Goal: Task Accomplishment & Management: Use online tool/utility

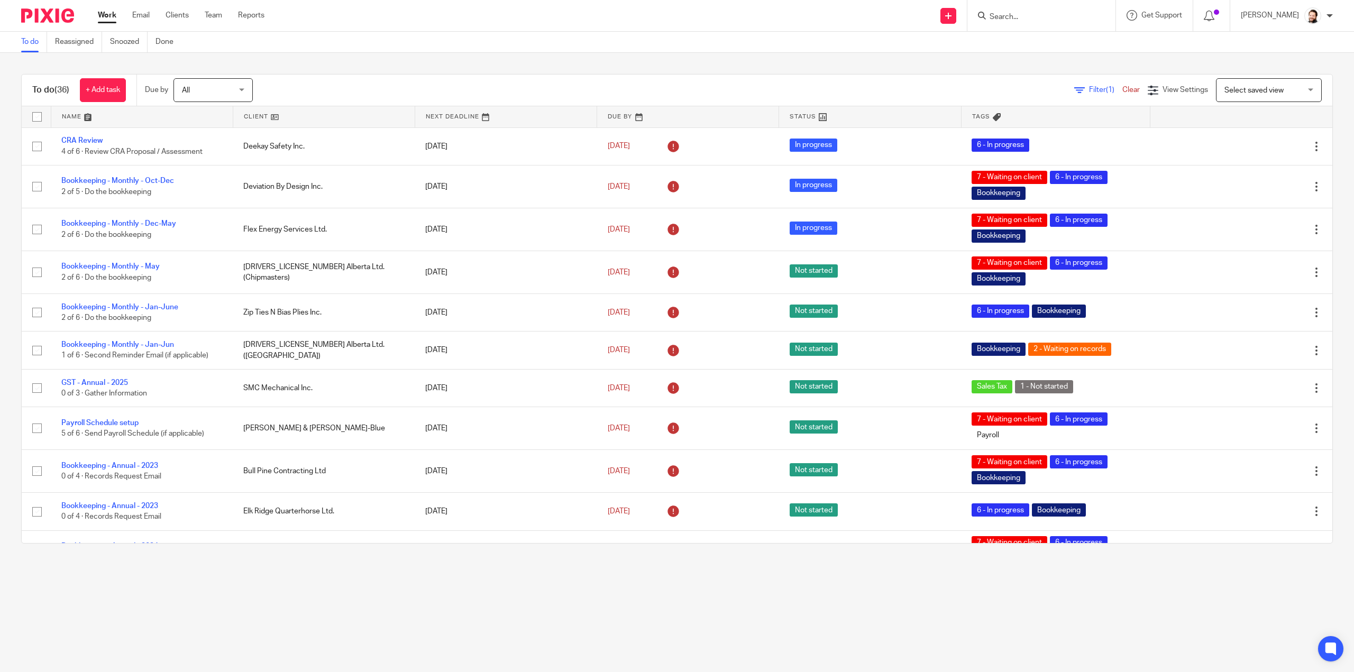
click at [1004, 14] on input "Search" at bounding box center [1035, 18] width 95 height 10
type input "lock"
drag, startPoint x: 1107, startPoint y: 14, endPoint x: 1096, endPoint y: 23, distance: 14.4
click at [1101, 14] on button "reset" at bounding box center [1095, 14] width 11 height 11
click at [1089, 91] on span "Filter (1)" at bounding box center [1105, 89] width 33 height 7
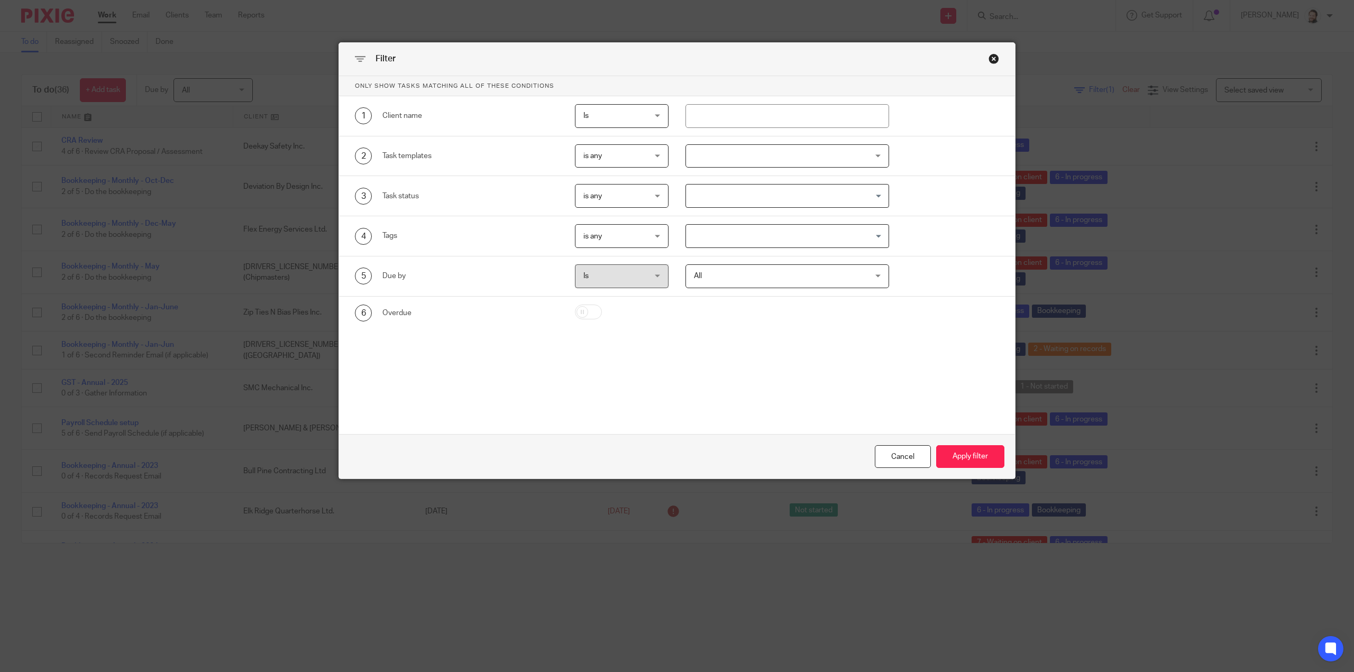
click at [756, 151] on div at bounding box center [787, 156] width 204 height 24
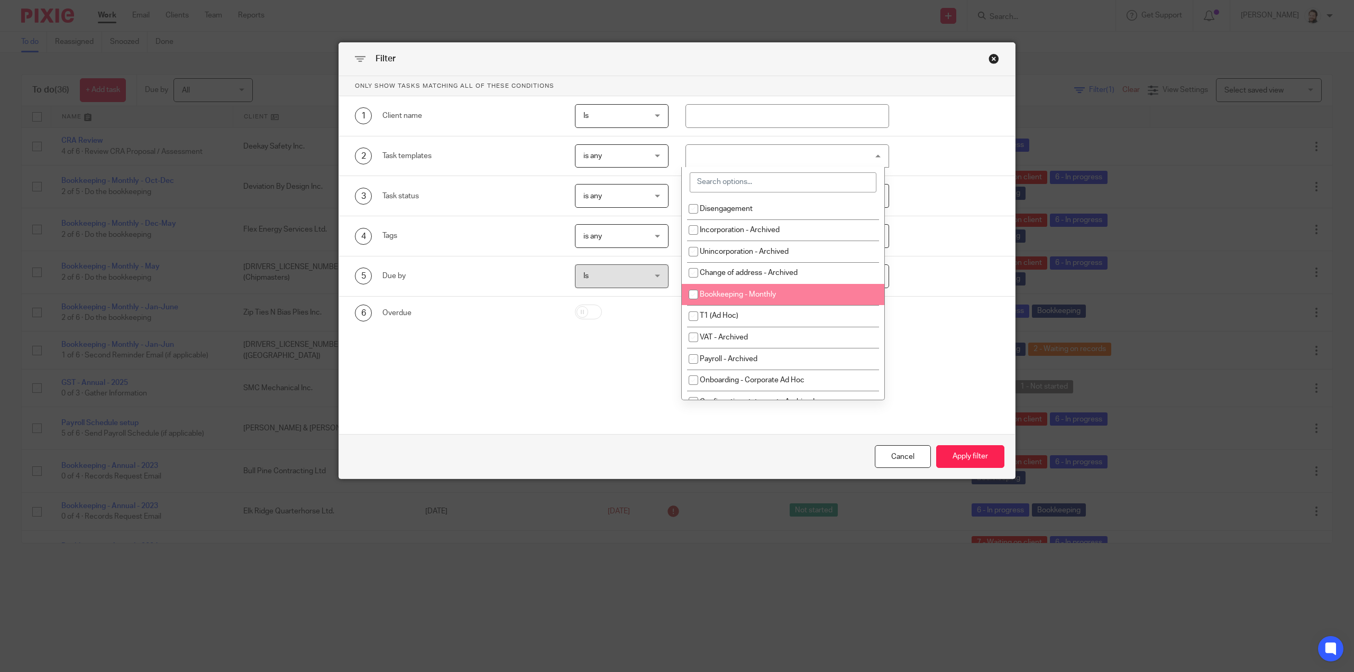
click at [750, 286] on li "Bookkeeping - Monthly" at bounding box center [783, 295] width 203 height 22
checkbox input "true"
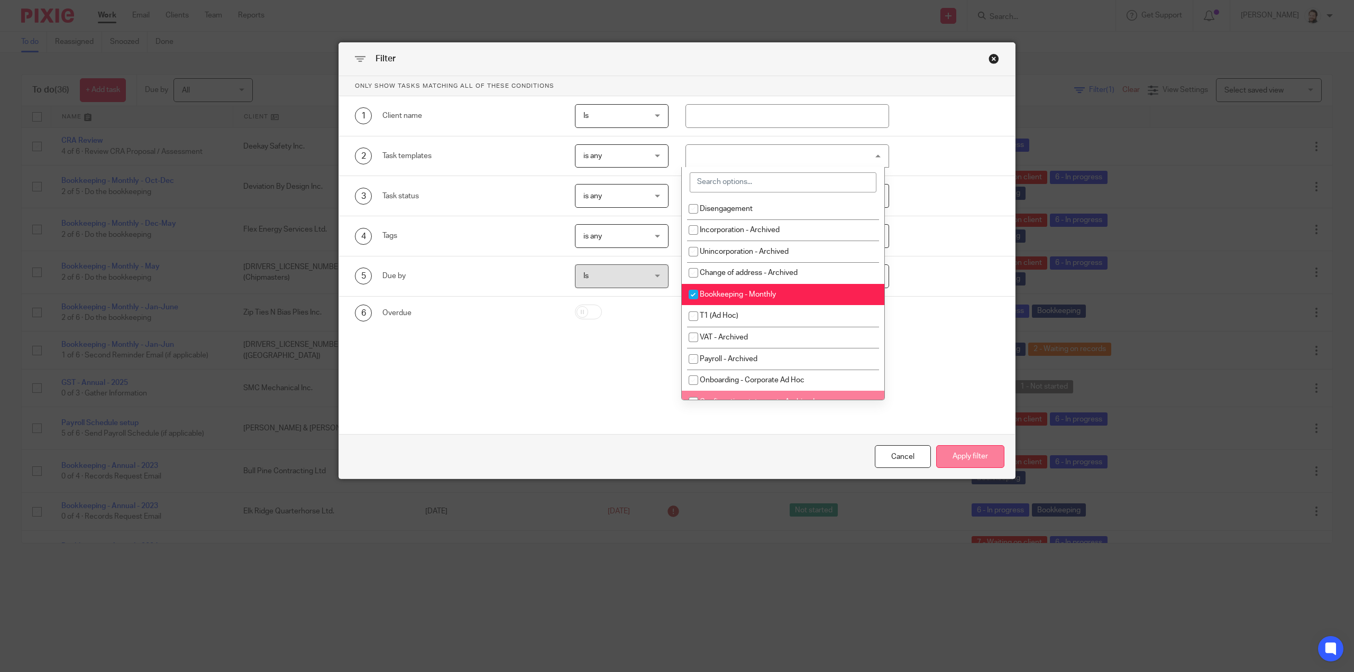
click at [998, 466] on div "Cancel Apply filter" at bounding box center [677, 456] width 676 height 44
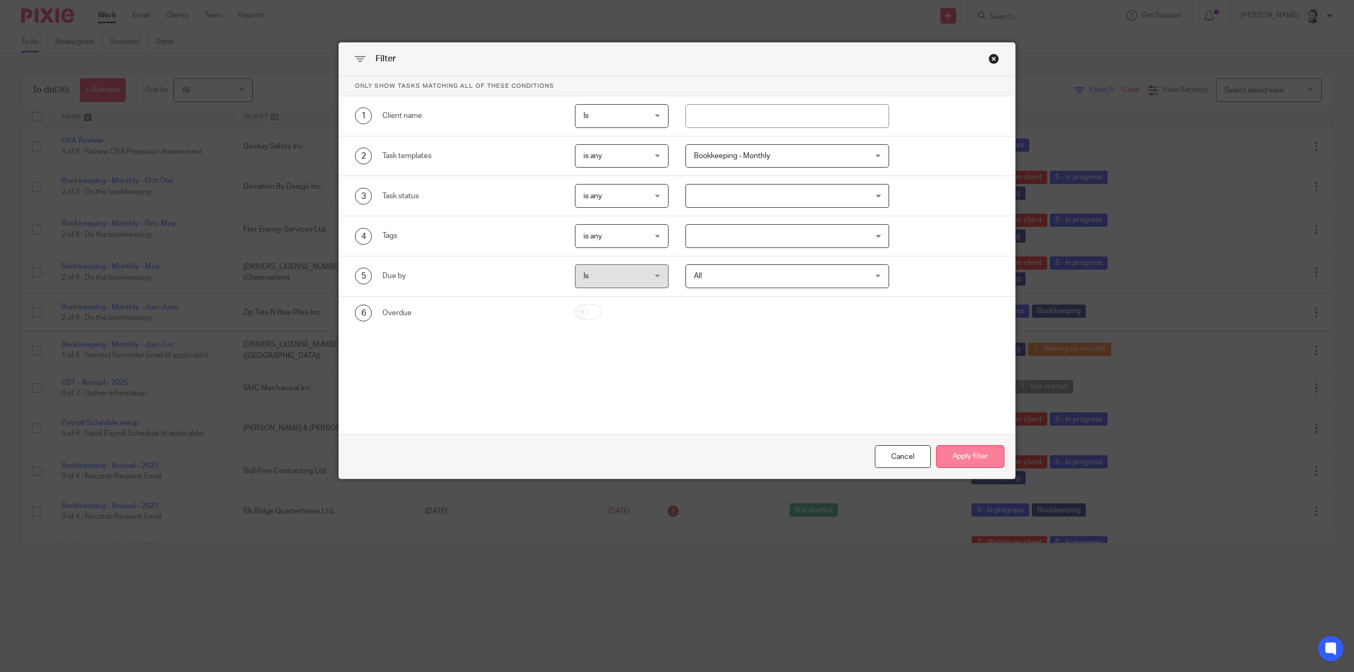
click at [976, 457] on button "Apply filter" at bounding box center [970, 456] width 68 height 23
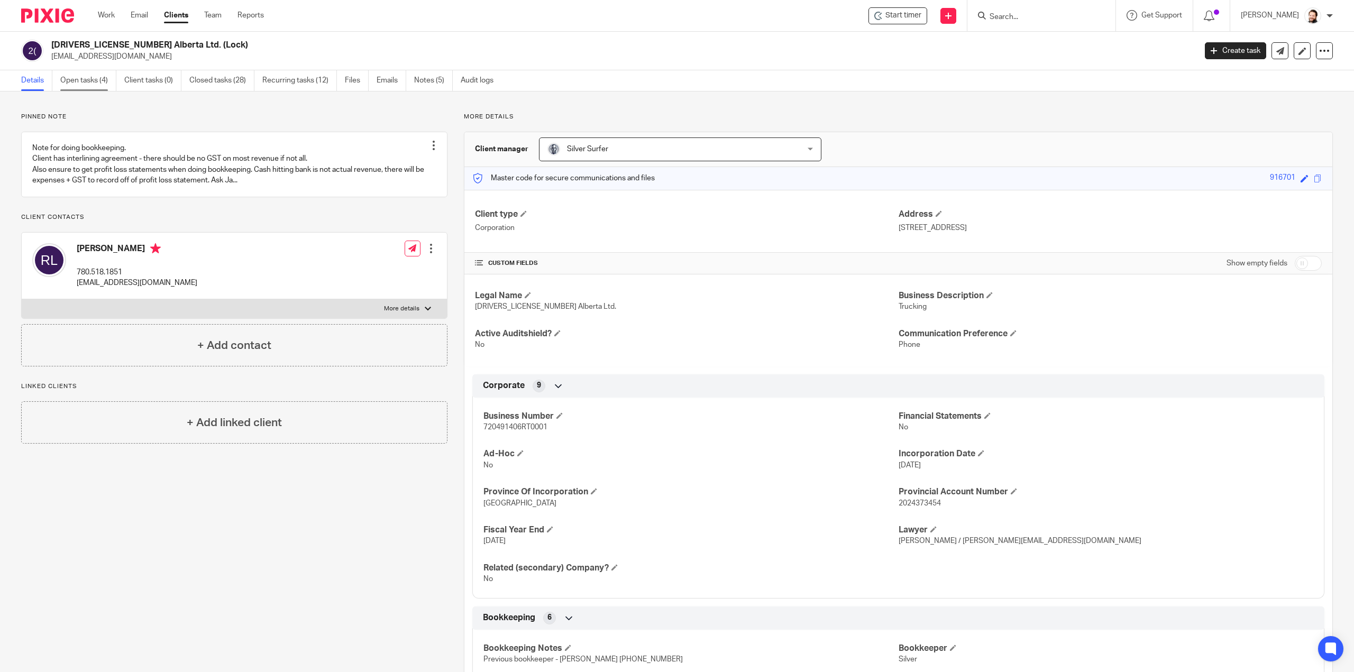
click at [92, 79] on link "Open tasks (4)" at bounding box center [88, 80] width 56 height 21
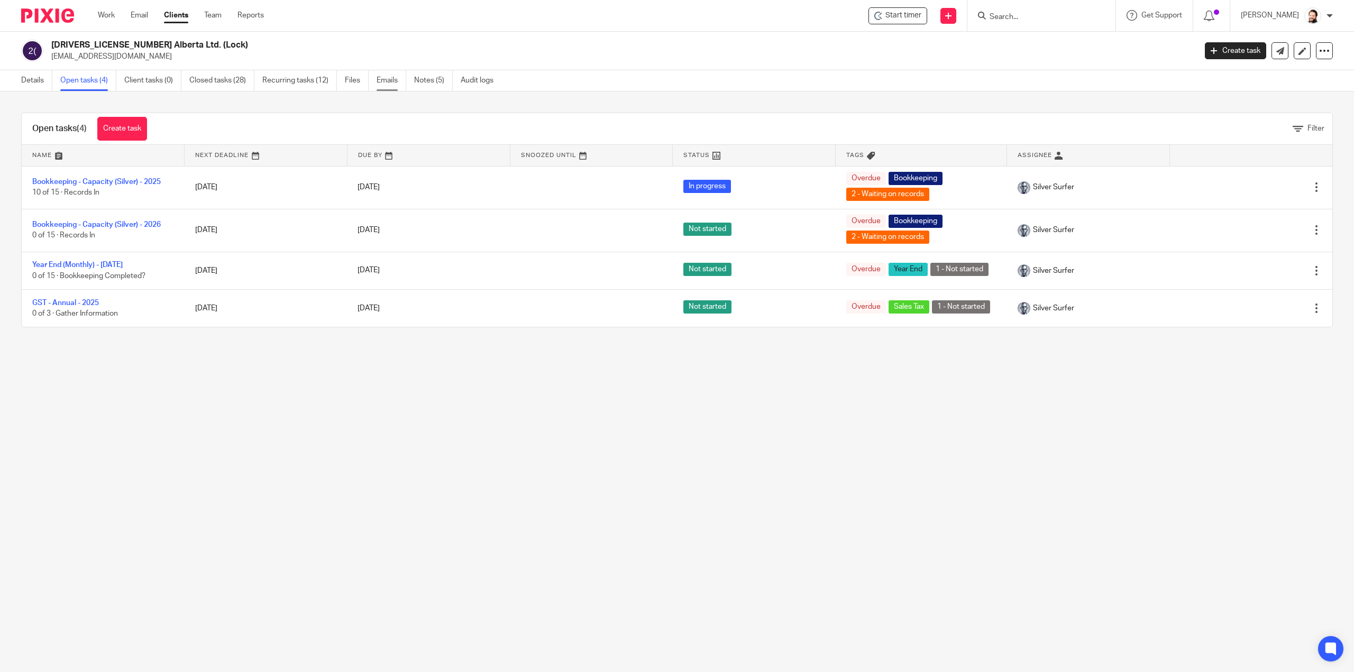
click at [378, 82] on link "Emails" at bounding box center [391, 80] width 30 height 21
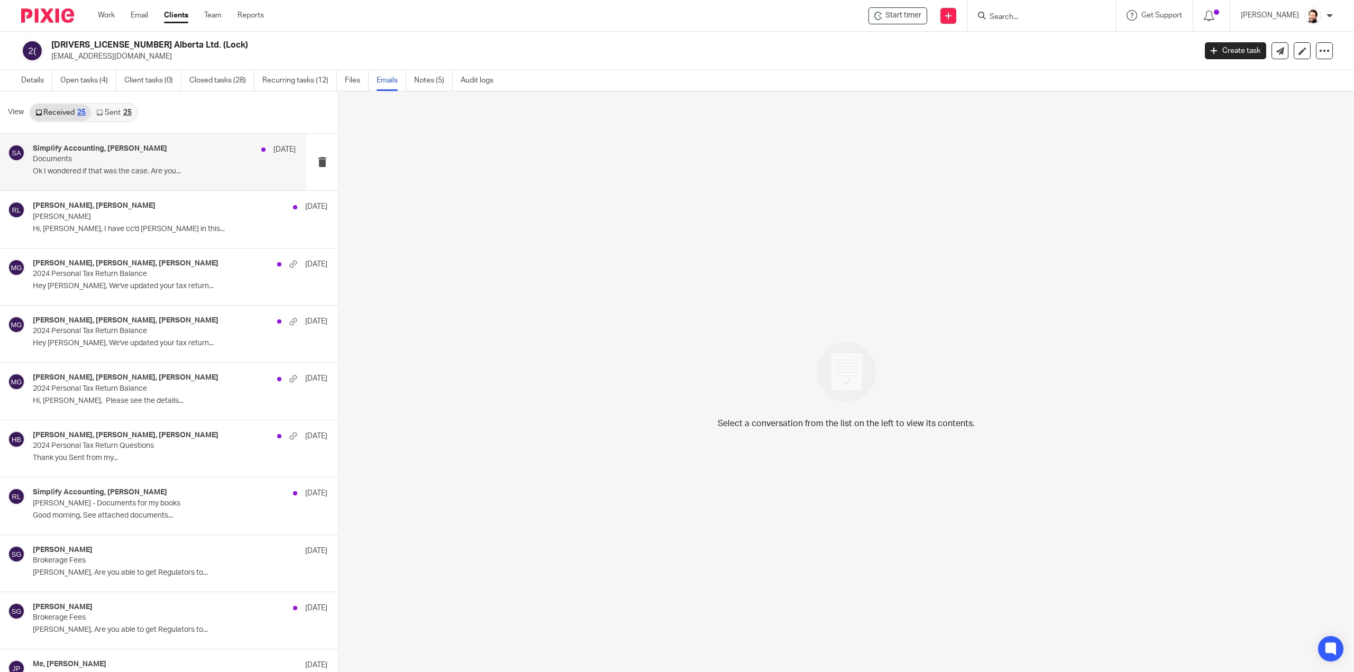
click at [95, 176] on p "Ok I wondered if that was the case. Are you..." at bounding box center [164, 171] width 263 height 9
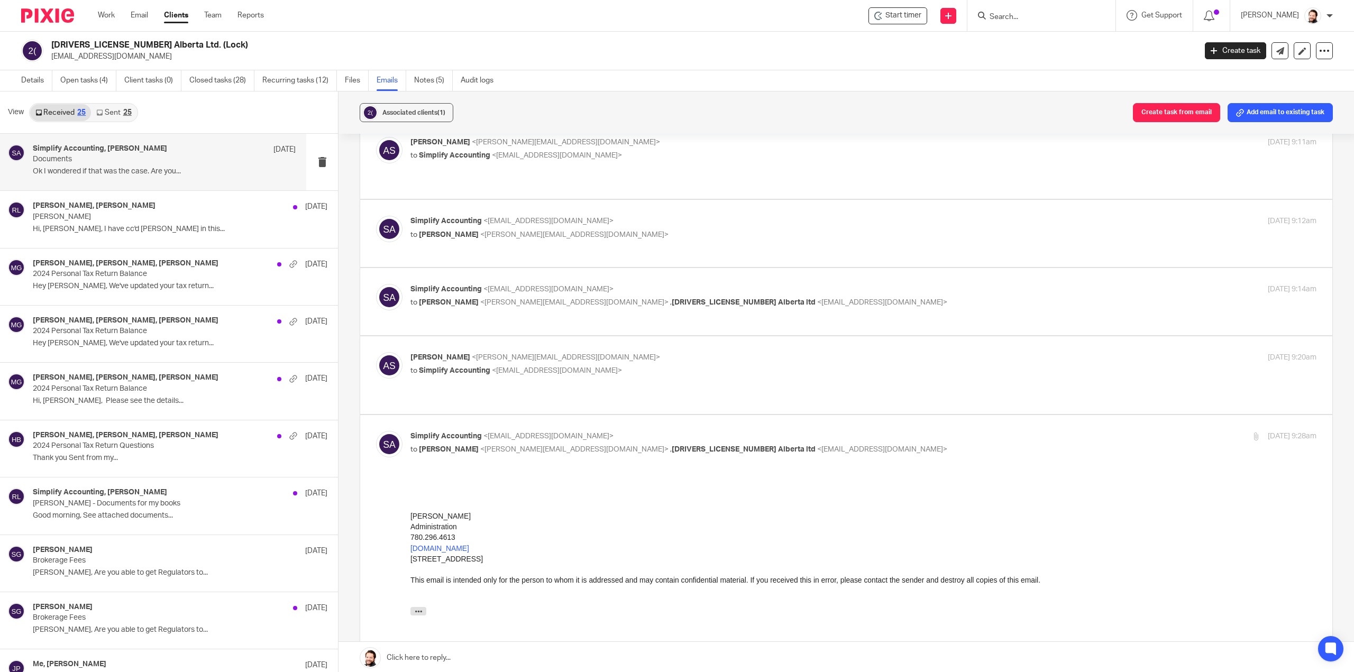
scroll to position [211, 0]
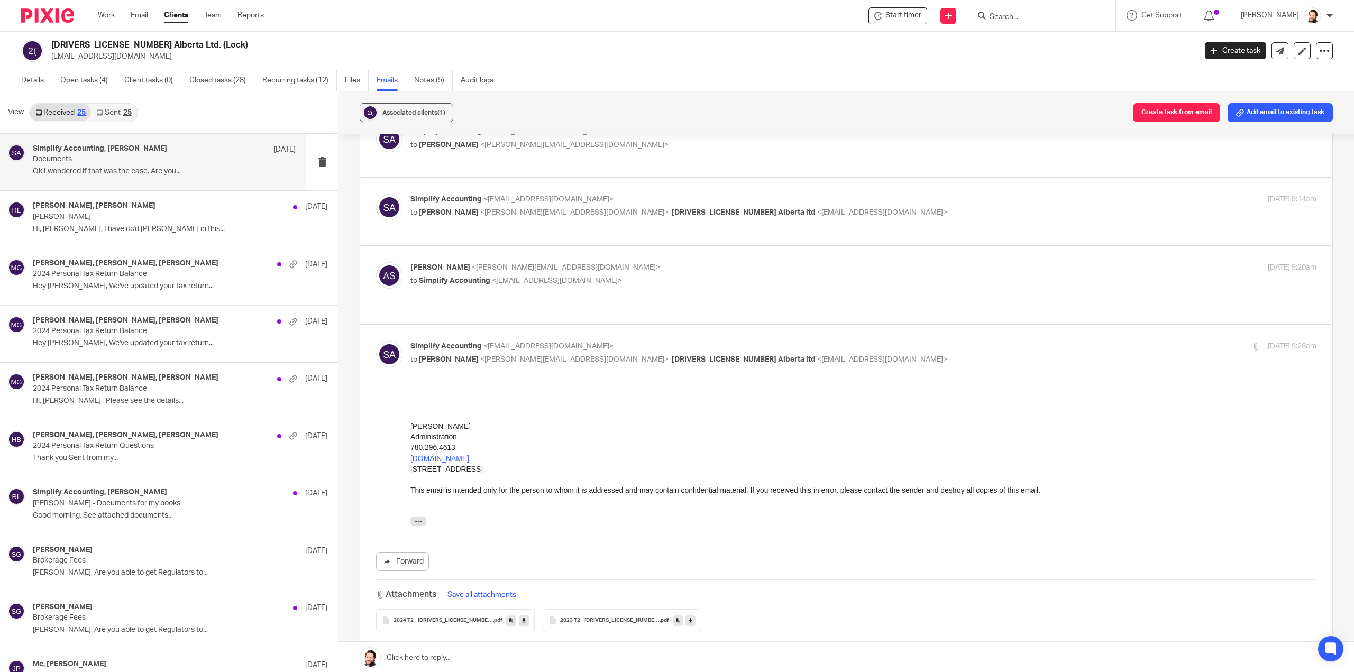
click at [97, 112] on icon at bounding box center [99, 112] width 6 height 6
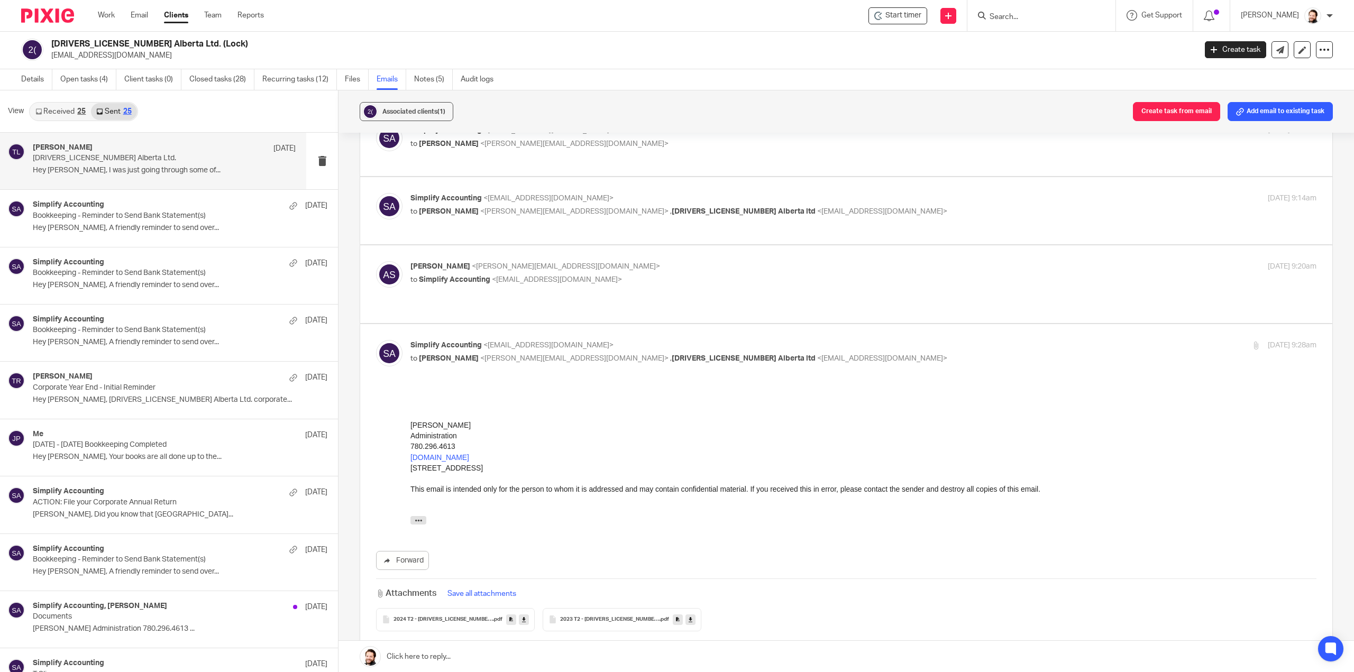
click at [79, 179] on div "Tayler Lloyd Sep 4 2437345 Alberta Ltd. Hey Ryan, I was just going through some…" at bounding box center [153, 161] width 306 height 57
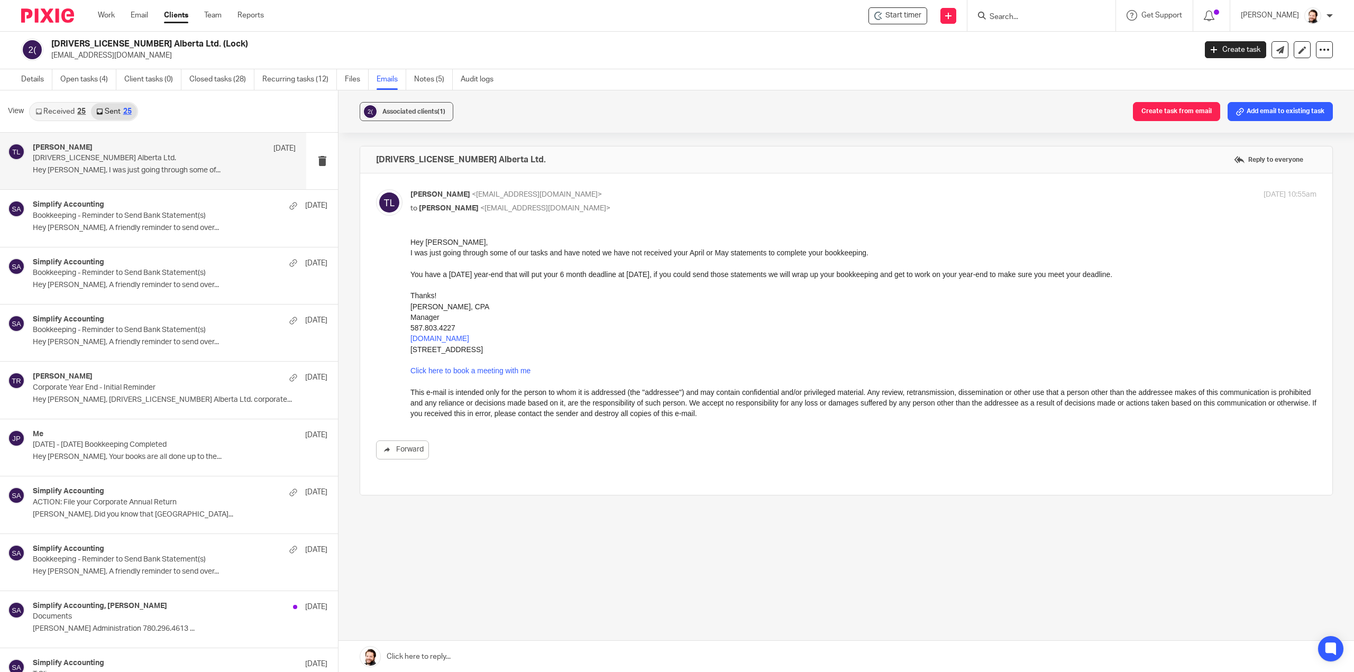
scroll to position [0, 0]
click at [71, 108] on link "Received 25" at bounding box center [60, 111] width 61 height 17
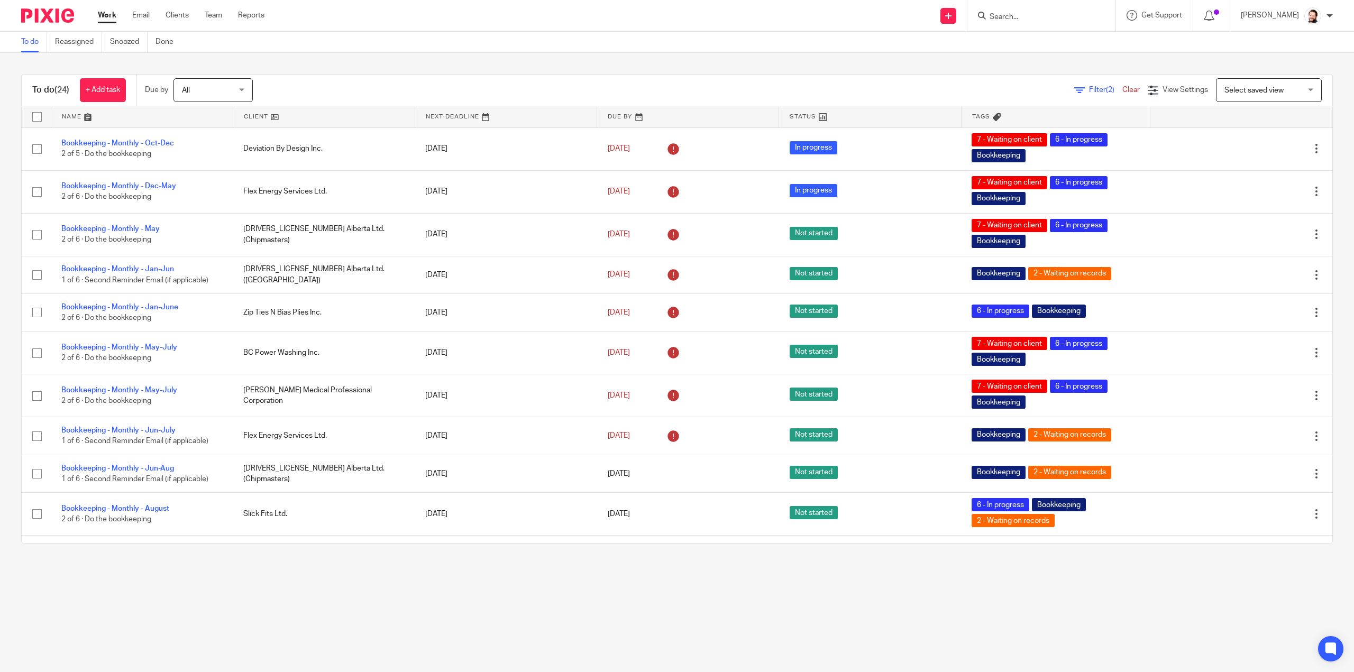
click at [262, 113] on link at bounding box center [323, 116] width 181 height 21
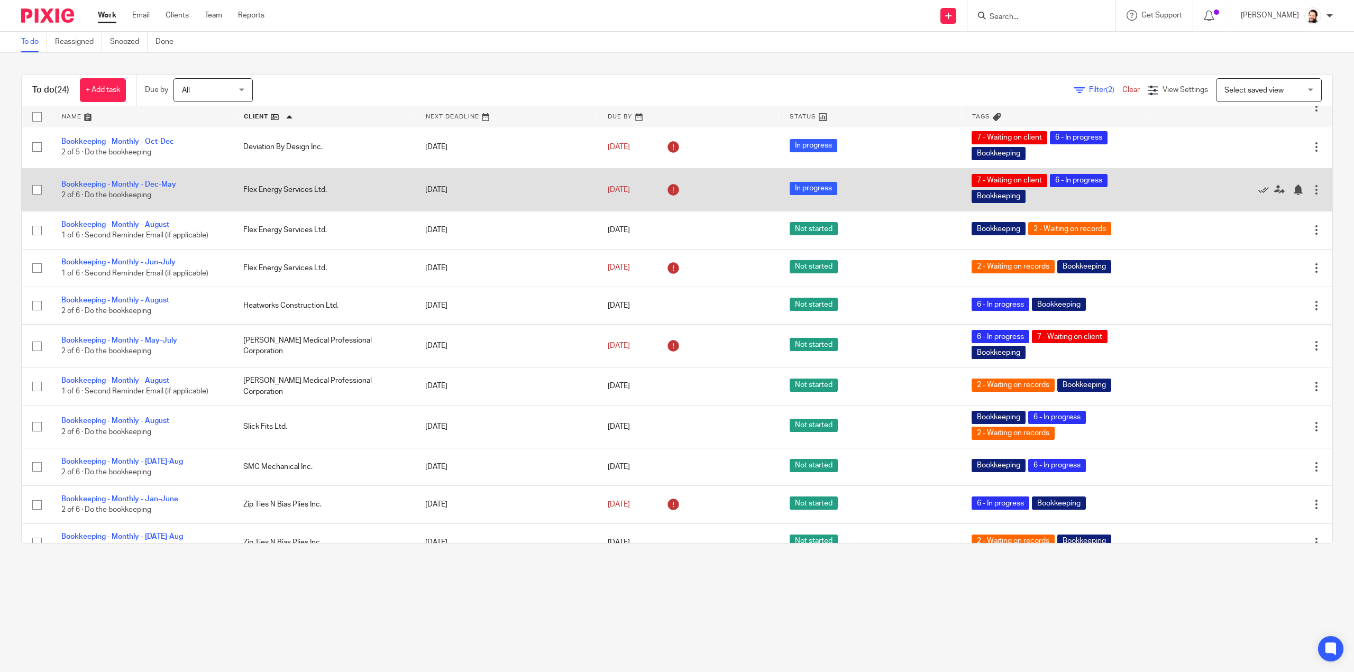
scroll to position [516, 0]
